Goal: Information Seeking & Learning: Learn about a topic

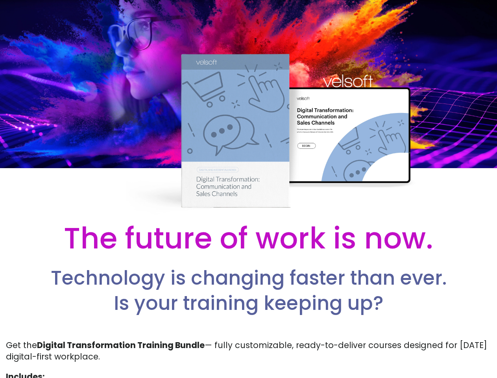
click at [248, 189] on div at bounding box center [248, 108] width 497 height 217
